Goal: Task Accomplishment & Management: Complete application form

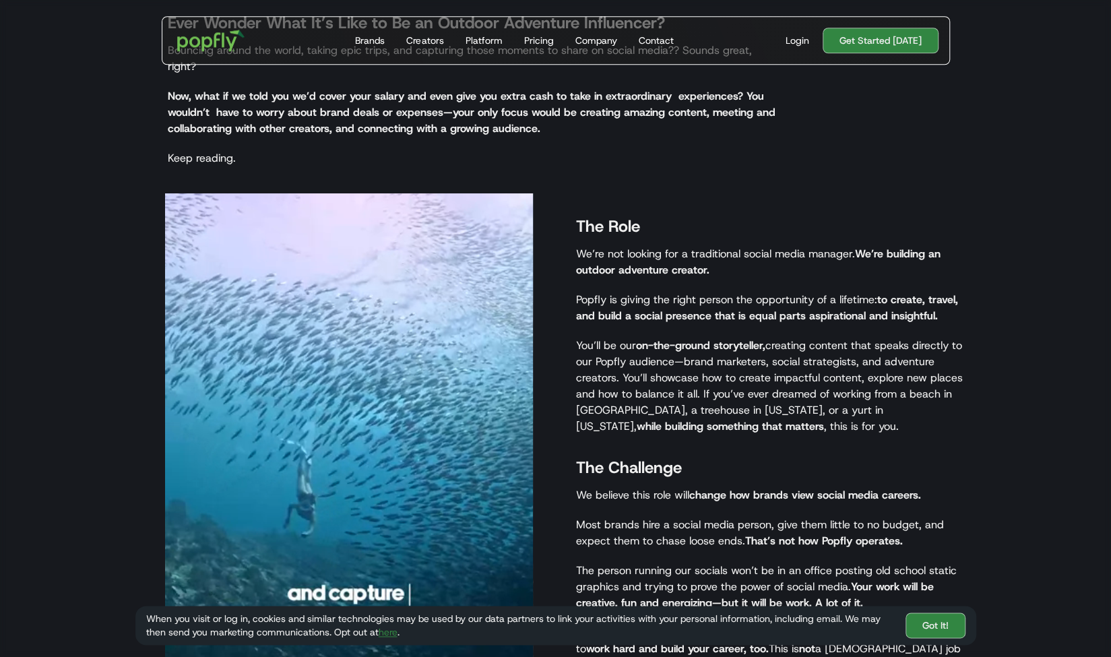
scroll to position [845, 0]
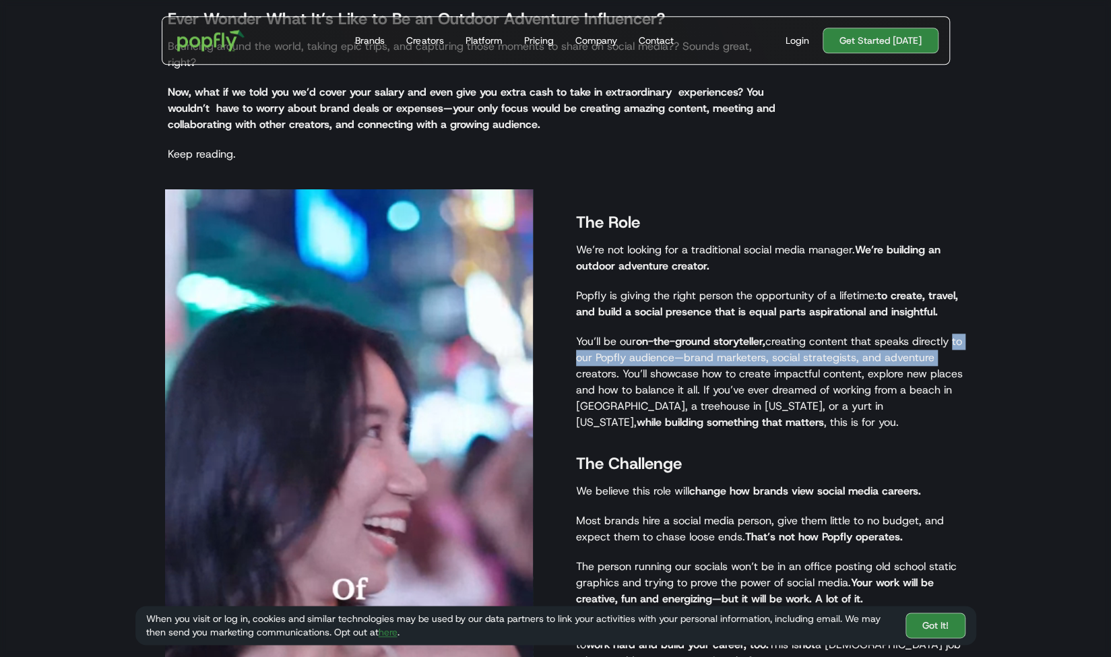
drag, startPoint x: 1100, startPoint y: 346, endPoint x: 1111, endPoint y: 330, distance: 19.8
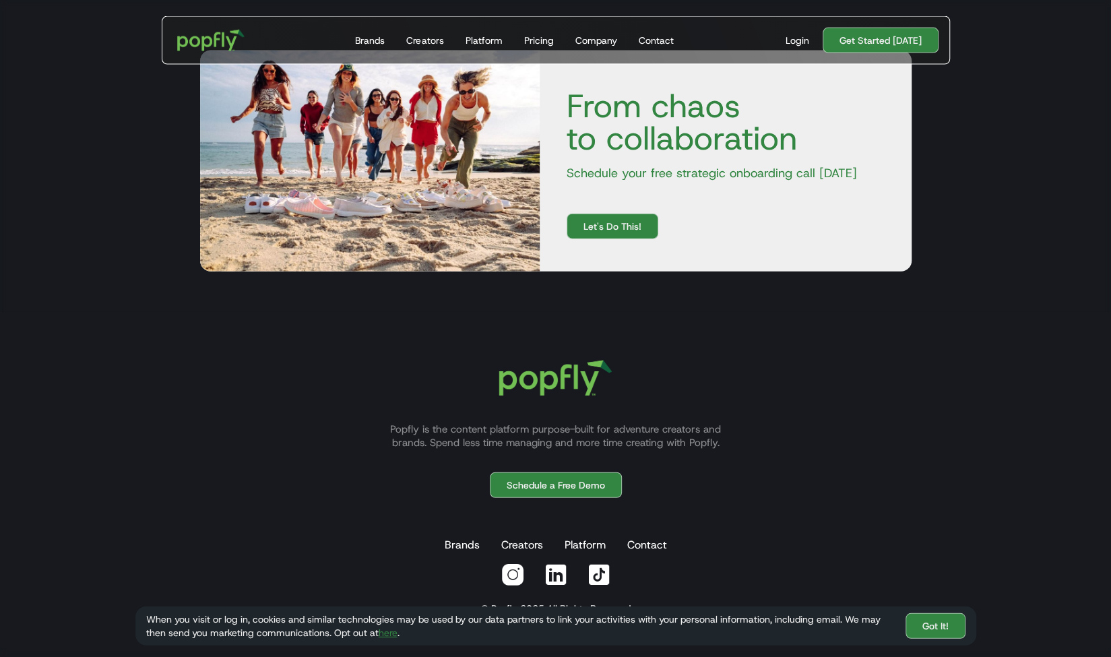
scroll to position [2019, 0]
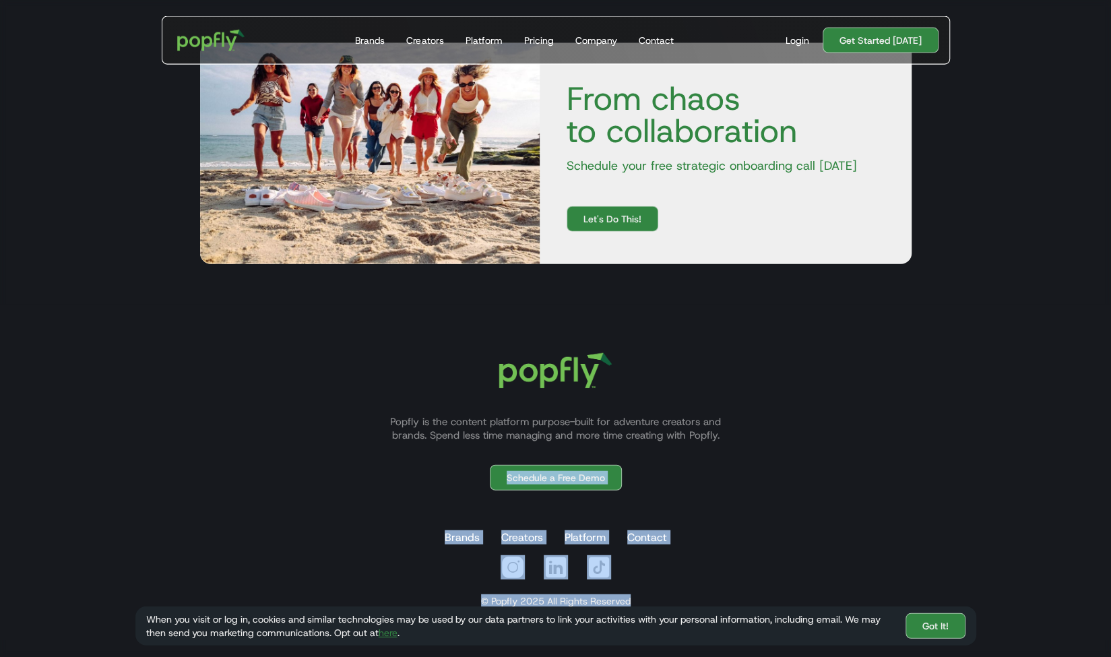
drag, startPoint x: 1078, startPoint y: 603, endPoint x: 1120, endPoint y: 536, distance: 79.1
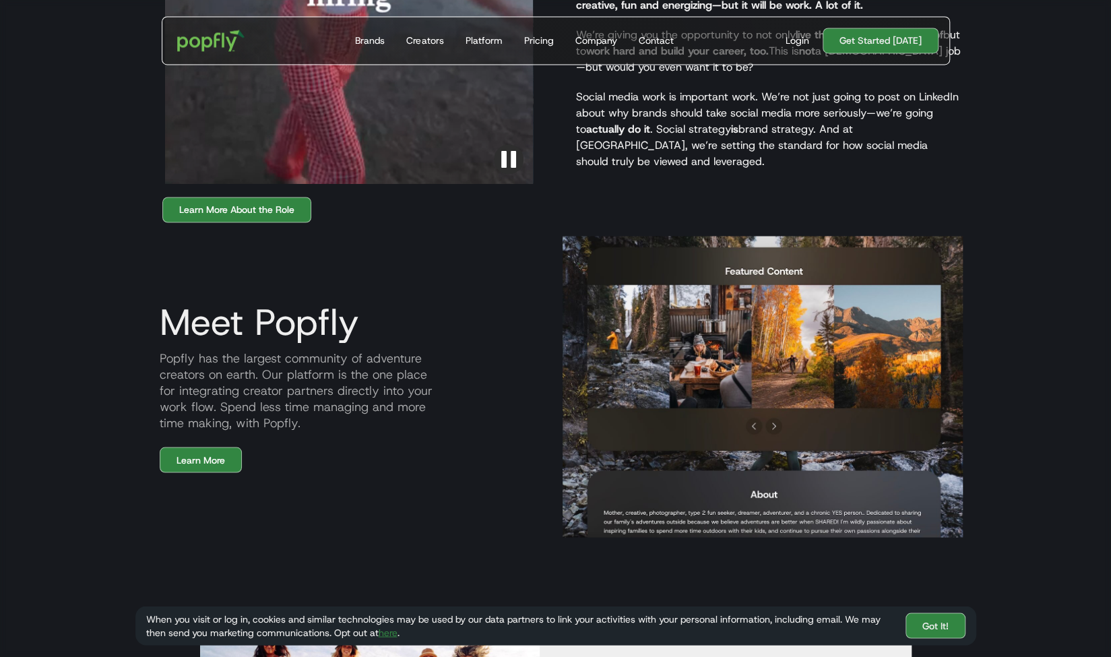
scroll to position [1393, 0]
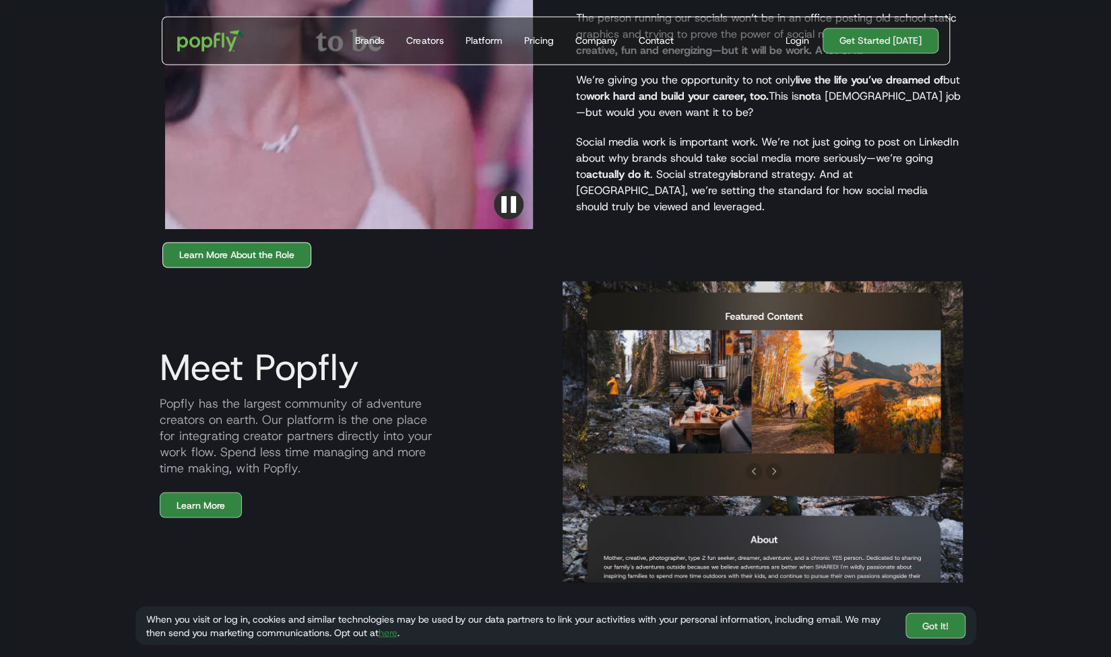
click at [263, 242] on link "Learn More About the Role" at bounding box center [236, 255] width 149 height 26
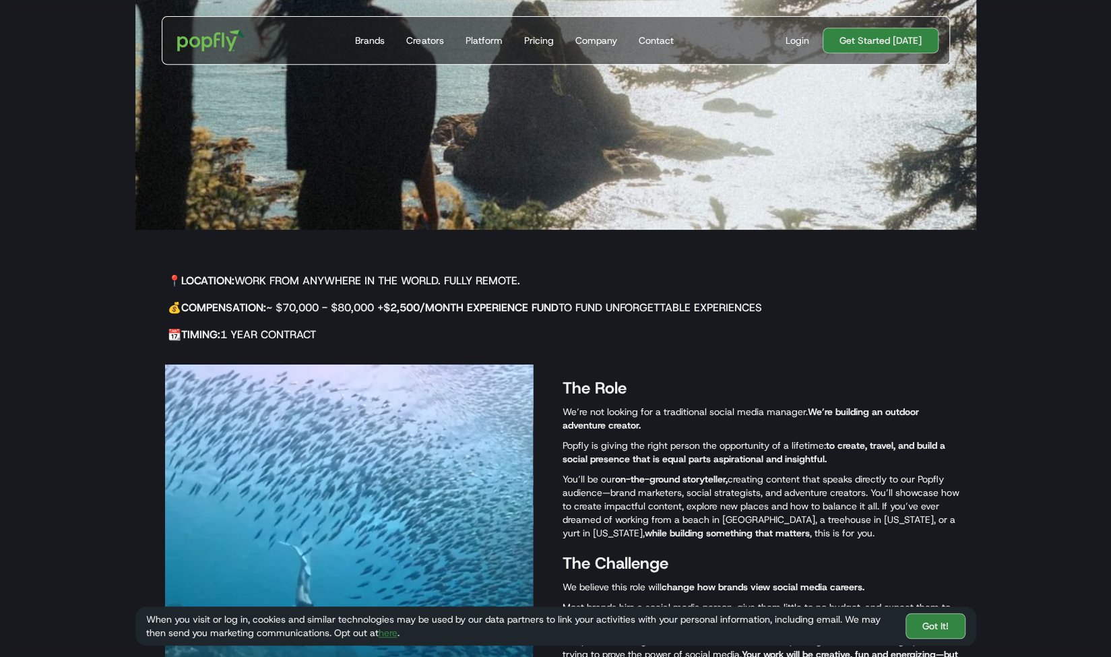
scroll to position [416, 0]
